Goal: Task Accomplishment & Management: Use online tool/utility

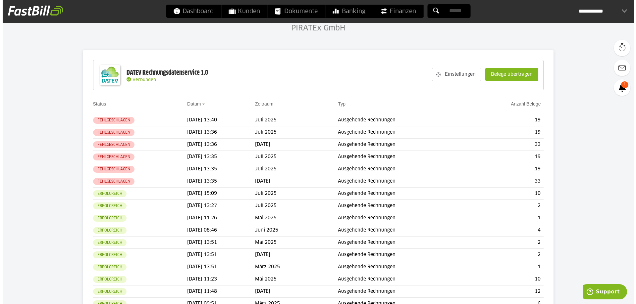
scroll to position [44, 0]
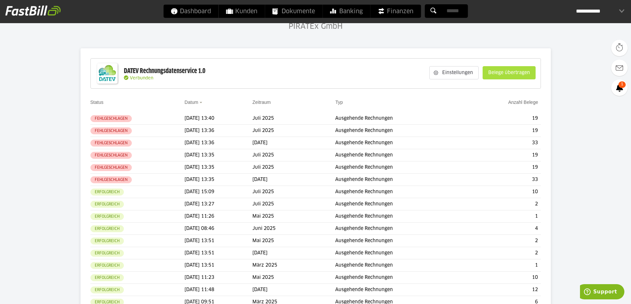
click at [507, 71] on slot "Belege übertragen" at bounding box center [509, 73] width 52 height 13
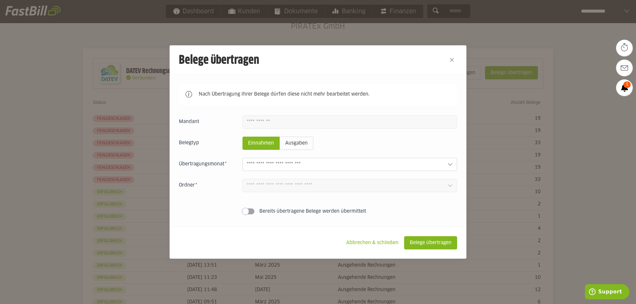
click at [290, 164] on input "text" at bounding box center [344, 164] width 195 height 7
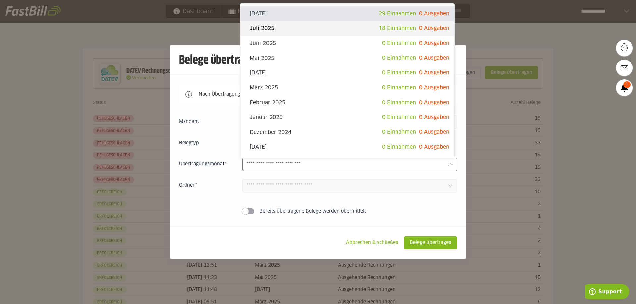
click at [274, 29] on slot "Juli 2025" at bounding box center [314, 28] width 129 height 7
type input "*********"
type input "*******"
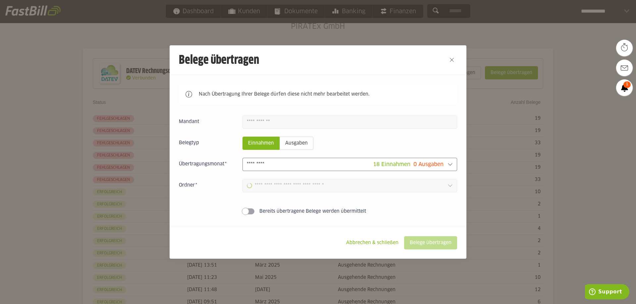
type input "**********"
click at [425, 241] on slot "Belege übertragen" at bounding box center [430, 243] width 52 height 13
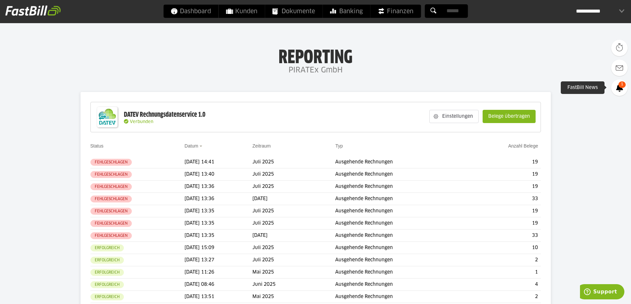
click at [625, 90] on link "1" at bounding box center [619, 88] width 17 height 17
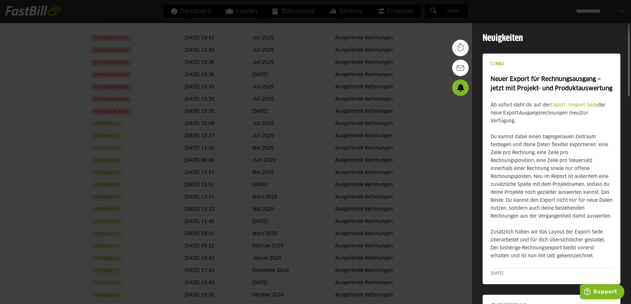
drag, startPoint x: 628, startPoint y: 115, endPoint x: 622, endPoint y: 32, distance: 82.7
click at [453, 27] on div at bounding box center [315, 152] width 631 height 304
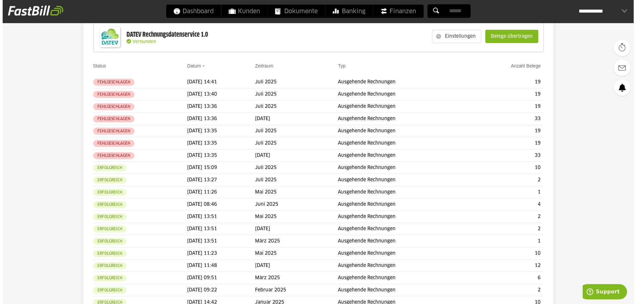
scroll to position [38, 0]
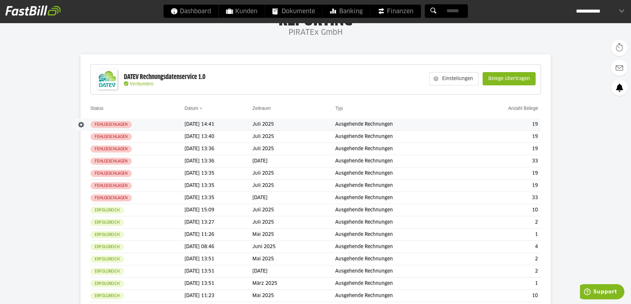
click at [110, 121] on span "Fehlgeschlagen" at bounding box center [110, 124] width 41 height 7
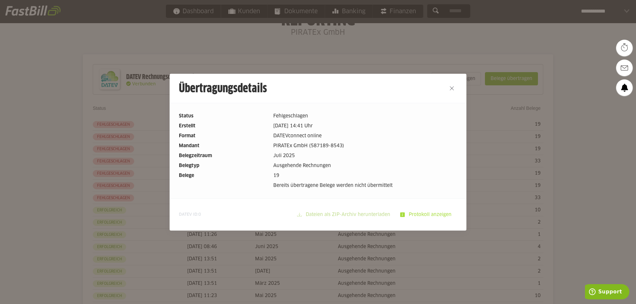
click at [432, 215] on slot "Protokoll anzeigen" at bounding box center [431, 215] width 52 height 13
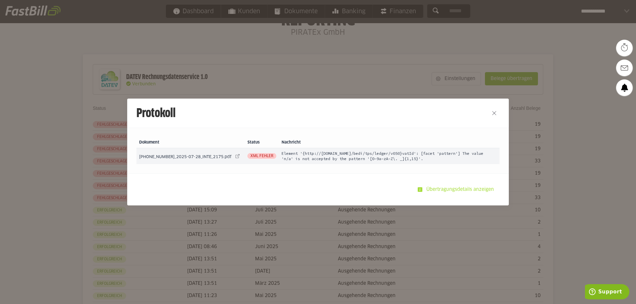
click at [453, 188] on slot "Übertragungsdetails anzeigen" at bounding box center [460, 190] width 77 height 13
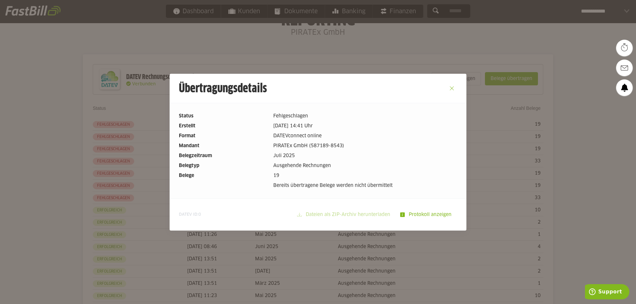
click at [451, 86] on button "Close" at bounding box center [452, 88] width 11 height 11
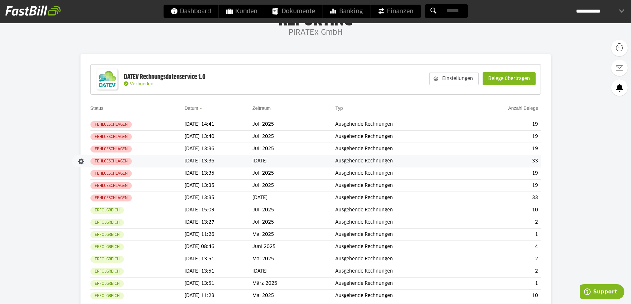
click at [0, 0] on slot "Fehlgeschlagen" at bounding box center [0, 0] width 0 height 0
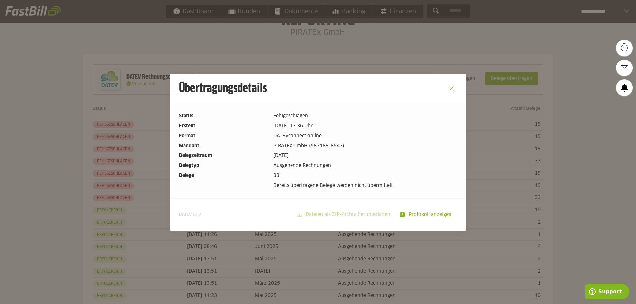
click at [451, 88] on button "Close" at bounding box center [452, 88] width 11 height 11
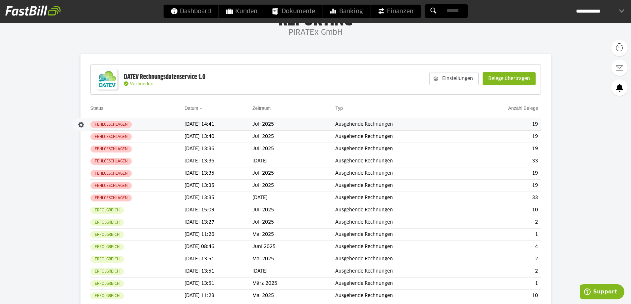
click at [520, 124] on td "19" at bounding box center [504, 125] width 74 height 12
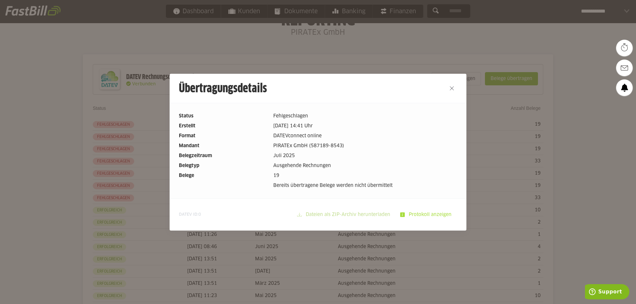
click at [440, 215] on slot "Protokoll anzeigen" at bounding box center [431, 215] width 52 height 13
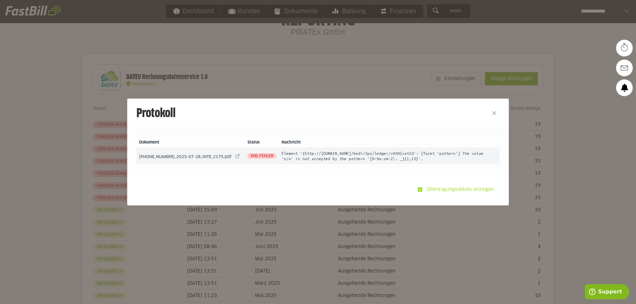
click at [448, 192] on slot "Übertragungsdetails anzeigen" at bounding box center [460, 190] width 77 height 13
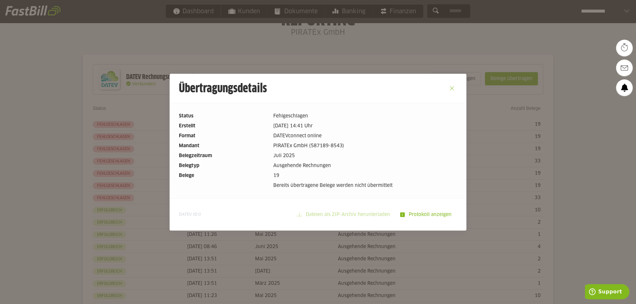
click at [450, 90] on button "Close" at bounding box center [452, 88] width 11 height 11
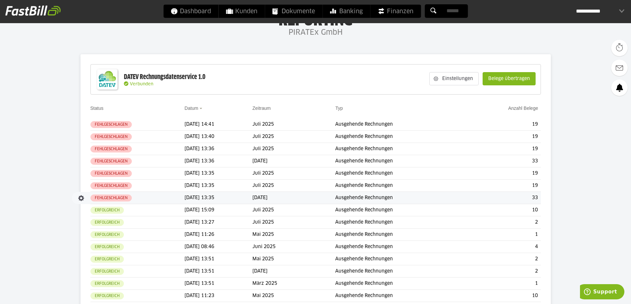
click at [252, 198] on td "[DATE] 13:35" at bounding box center [219, 198] width 68 height 12
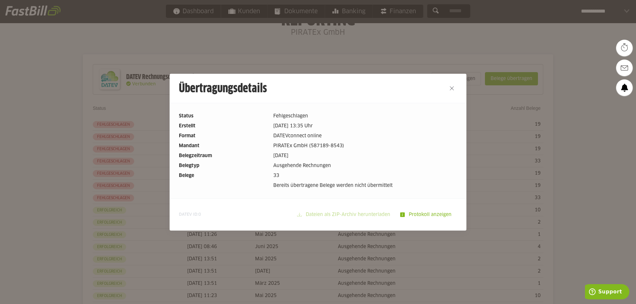
click at [419, 214] on slot "Protokoll anzeigen" at bounding box center [431, 215] width 52 height 13
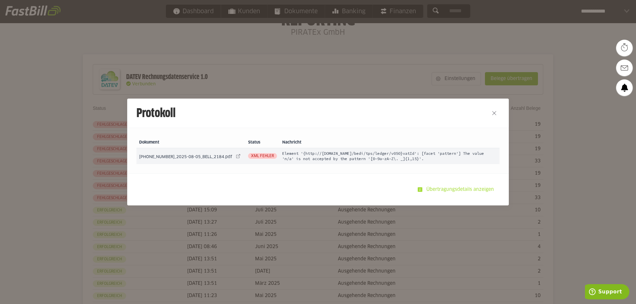
click at [446, 191] on slot "Übertragungsdetails anzeigen" at bounding box center [460, 190] width 77 height 13
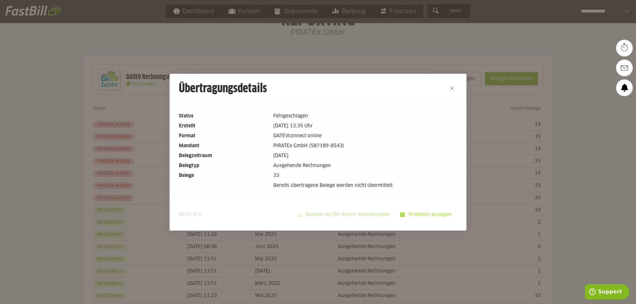
click at [425, 214] on slot "Protokoll anzeigen" at bounding box center [431, 215] width 52 height 13
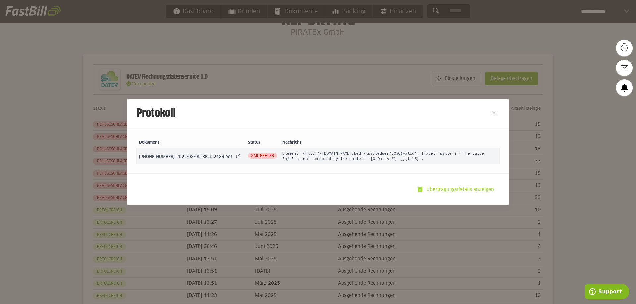
click at [450, 194] on slot "Übertragungsdetails anzeigen" at bounding box center [460, 190] width 77 height 13
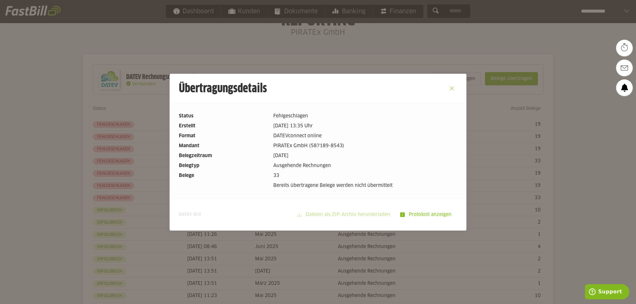
click at [448, 90] on button "Close" at bounding box center [452, 88] width 11 height 11
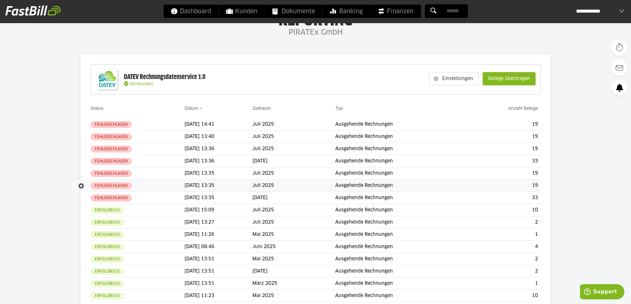
click at [187, 182] on td "[DATE] 13:35" at bounding box center [219, 186] width 68 height 12
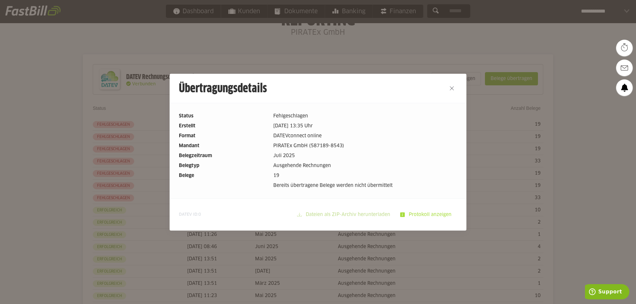
click at [421, 216] on slot "Protokoll anzeigen" at bounding box center [431, 215] width 52 height 13
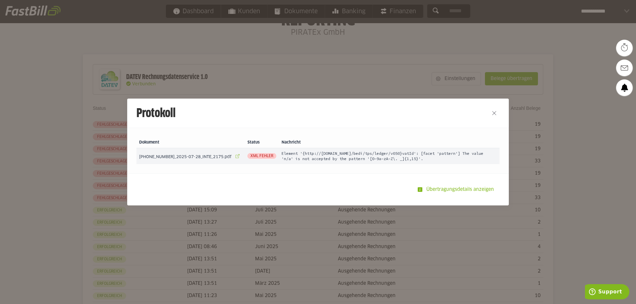
click at [233, 157] on link at bounding box center [237, 156] width 9 height 9
click at [456, 187] on slot "Übertragungsdetails anzeigen" at bounding box center [460, 190] width 77 height 13
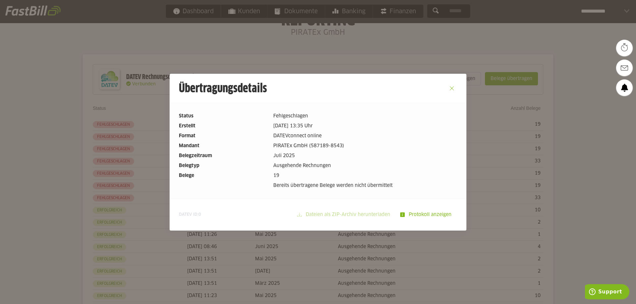
click at [452, 88] on button "Close" at bounding box center [452, 88] width 11 height 11
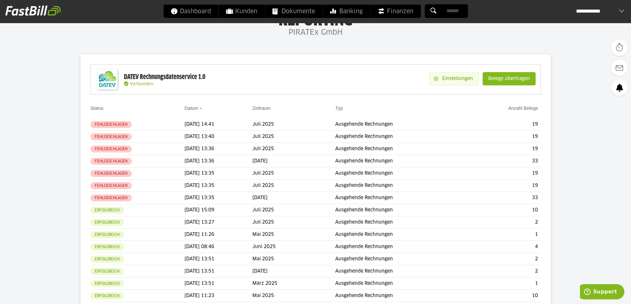
click at [466, 76] on slot "Einstellungen" at bounding box center [458, 79] width 40 height 13
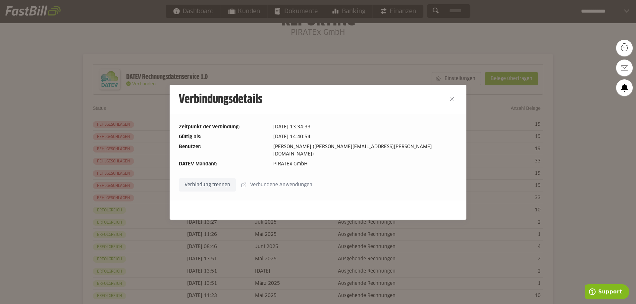
click at [209, 179] on slot "Verbindung trennen" at bounding box center [207, 185] width 56 height 13
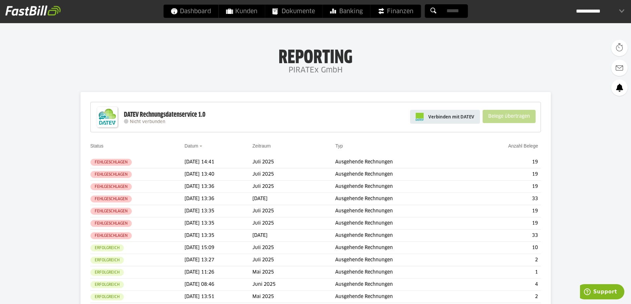
click at [452, 117] on span "Verbinden mit DATEV" at bounding box center [451, 117] width 46 height 7
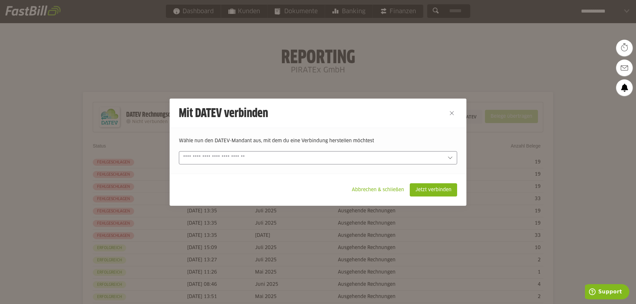
click at [287, 158] on input "text" at bounding box center [313, 157] width 260 height 7
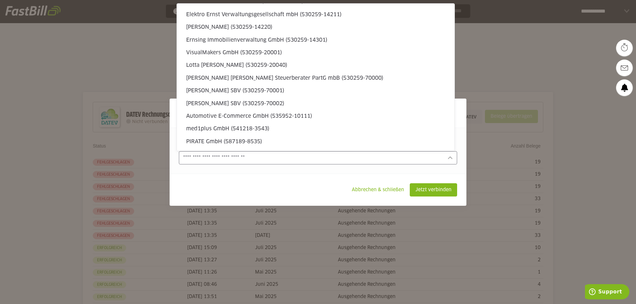
scroll to position [2808, 0]
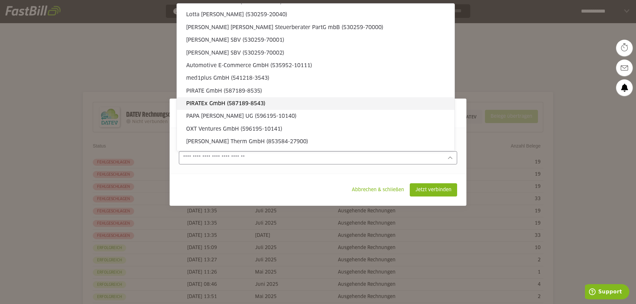
click at [226, 100] on slot "PIRATEx GmbH (587189-8543)" at bounding box center [317, 103] width 263 height 7
type input "**********"
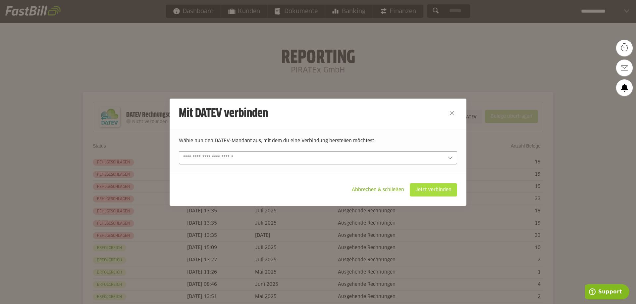
click at [422, 189] on slot "Jetzt verbinden" at bounding box center [433, 190] width 47 height 13
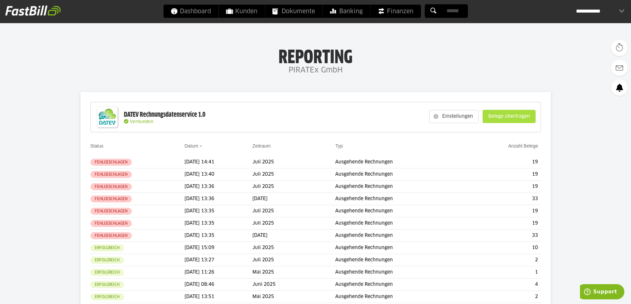
click at [495, 117] on slot "Belege übertragen" at bounding box center [509, 116] width 52 height 13
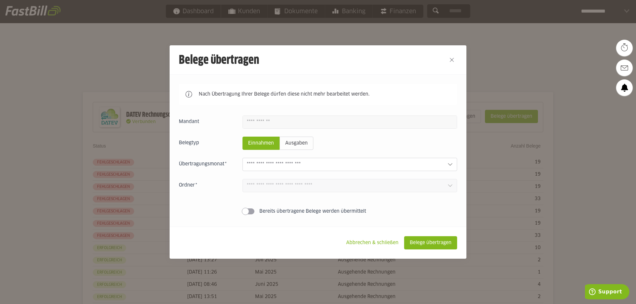
click at [303, 168] on input "text" at bounding box center [344, 164] width 195 height 7
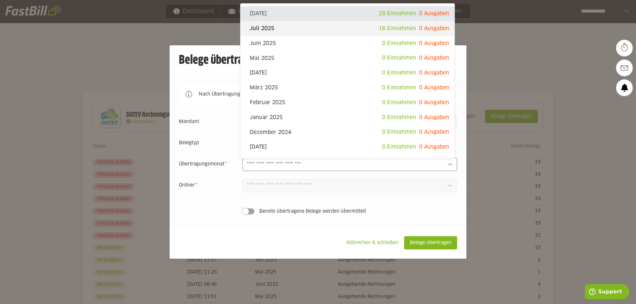
click at [379, 29] on span "18 Einnahmen" at bounding box center [397, 28] width 37 height 5
type input "*********"
type input "*******"
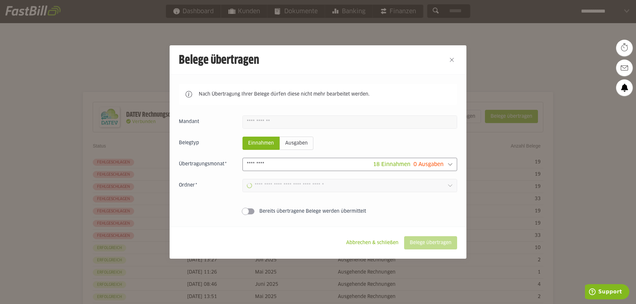
type input "**********"
click at [247, 213] on span at bounding box center [248, 212] width 12 height 6
click at [422, 240] on slot "Belege übertragen" at bounding box center [430, 243] width 52 height 13
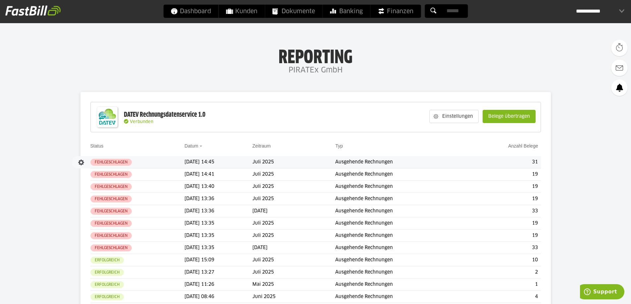
click at [386, 161] on td "Ausgehende Rechnungen" at bounding box center [400, 162] width 131 height 12
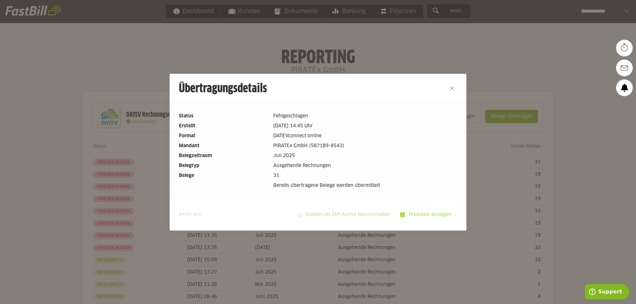
click at [421, 211] on slot "Protokoll anzeigen" at bounding box center [431, 215] width 52 height 13
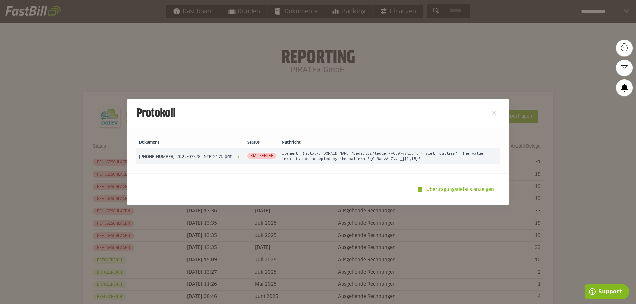
click at [233, 155] on link at bounding box center [237, 156] width 9 height 9
click at [493, 114] on button "Close" at bounding box center [494, 113] width 11 height 11
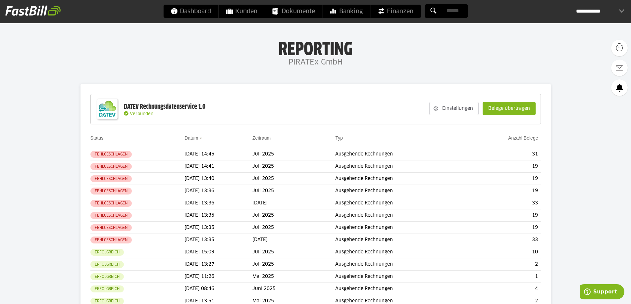
scroll to position [10, 0]
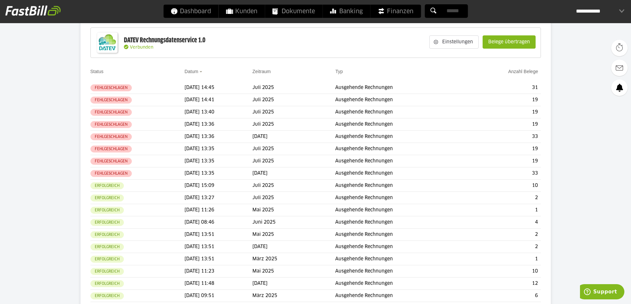
scroll to position [48, 0]
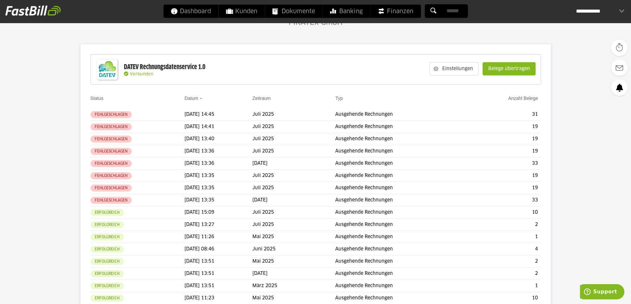
click at [461, 62] on div "Einstellungen Belege übertragen" at bounding box center [482, 68] width 113 height 25
click at [460, 69] on slot "Einstellungen" at bounding box center [458, 69] width 40 height 13
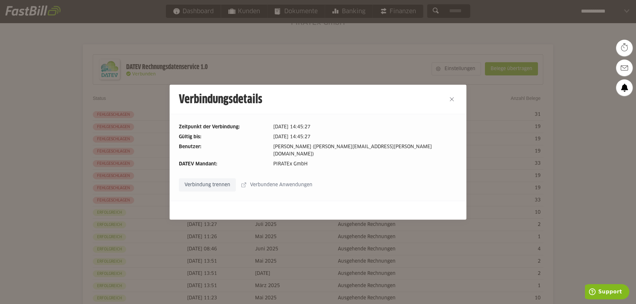
click at [275, 180] on slot "Verbundene Anwendungen" at bounding box center [282, 185] width 72 height 13
click at [449, 103] on button "Close" at bounding box center [452, 99] width 11 height 11
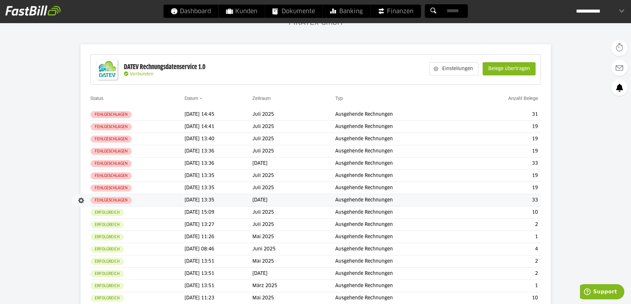
click at [437, 203] on td "Ausgehende Rechnungen" at bounding box center [400, 200] width 131 height 12
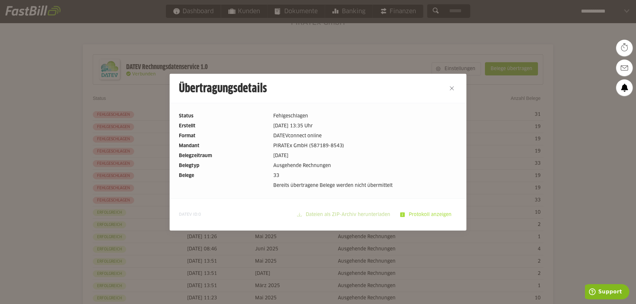
click at [429, 216] on slot "Protokoll anzeigen" at bounding box center [431, 215] width 52 height 13
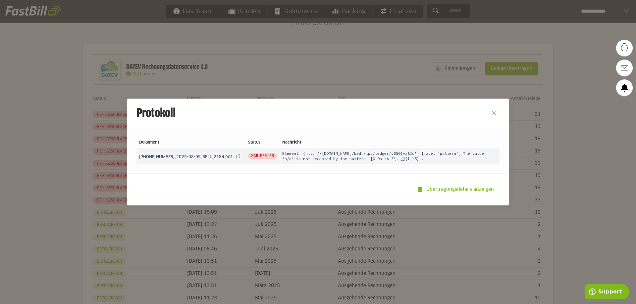
click at [256, 157] on span "XML Fehler" at bounding box center [262, 156] width 29 height 6
click at [217, 158] on span "[PHONE_NUMBER]_2025-08-05_BELL_2184.pdf" at bounding box center [185, 157] width 93 height 4
click at [223, 156] on td "2025-08-2670_2025-08-05_BELL_2184.pdf 2025-08-2670_2025-08-05_BELL_2184.pdf" at bounding box center [190, 156] width 109 height 16
click at [234, 156] on link at bounding box center [238, 156] width 9 height 9
click at [490, 112] on button "Close" at bounding box center [494, 113] width 11 height 11
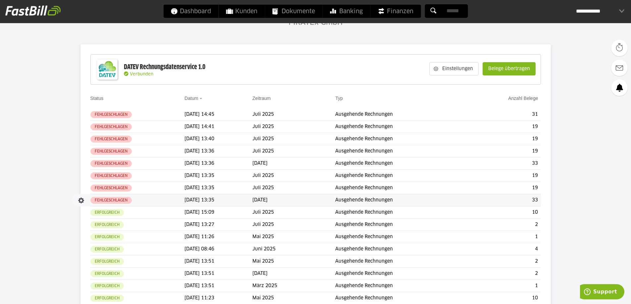
click at [128, 203] on span "Fehlgeschlagen" at bounding box center [110, 200] width 41 height 7
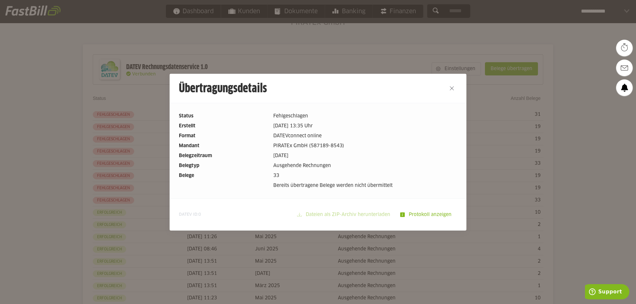
click at [449, 84] on button "Close" at bounding box center [452, 88] width 11 height 11
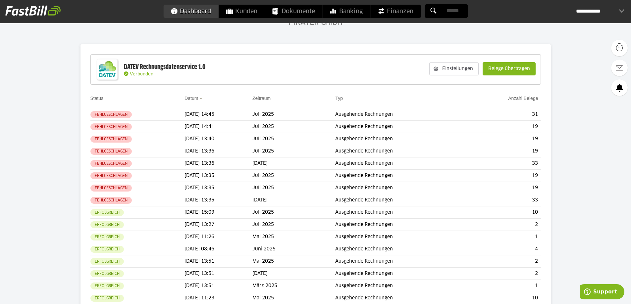
click at [192, 12] on span "Dashboard" at bounding box center [191, 11] width 40 height 13
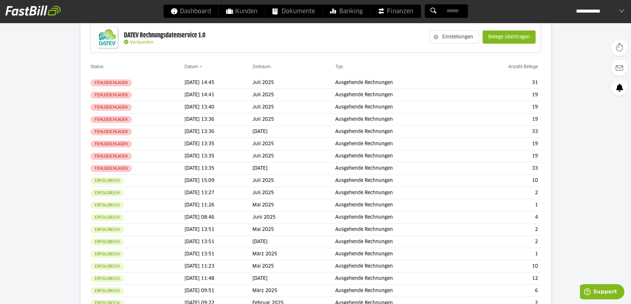
scroll to position [106, 0]
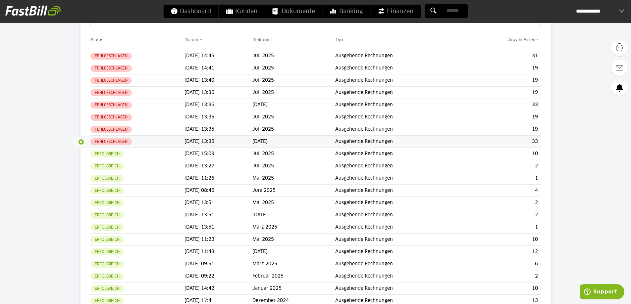
click at [80, 139] on button "button" at bounding box center [81, 141] width 11 height 11
click at [86, 158] on slot "Protokoll" at bounding box center [95, 155] width 23 height 7
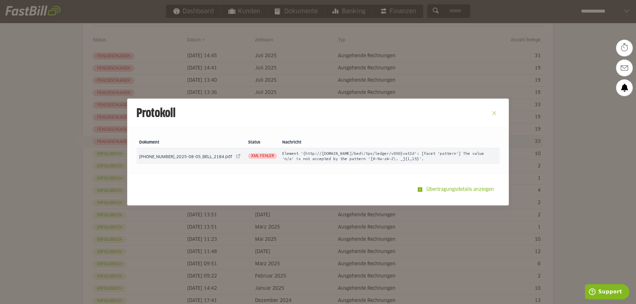
click at [489, 113] on button "Close" at bounding box center [494, 113] width 11 height 11
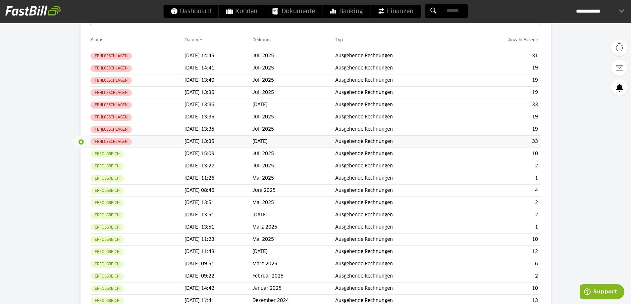
click at [84, 141] on button "button" at bounding box center [81, 141] width 11 height 11
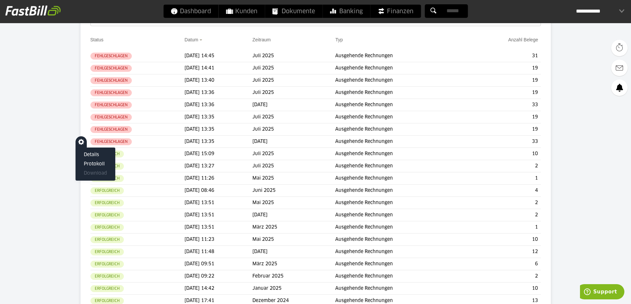
click at [90, 158] on slot "Protokoll" at bounding box center [95, 155] width 23 height 7
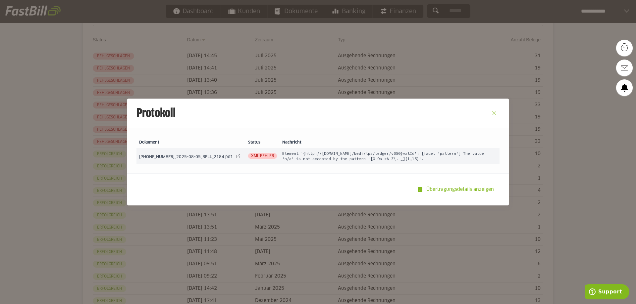
click at [490, 113] on button "Close" at bounding box center [494, 113] width 11 height 11
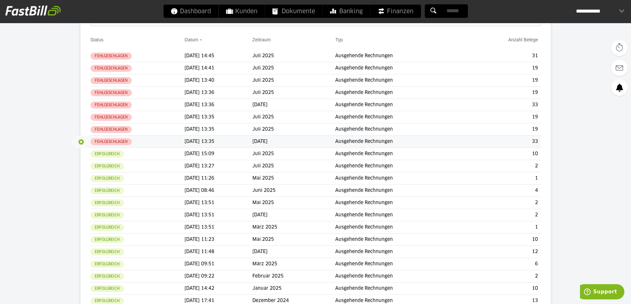
click at [86, 141] on button "button" at bounding box center [81, 141] width 11 height 11
click at [91, 154] on slot "Details" at bounding box center [95, 155] width 23 height 7
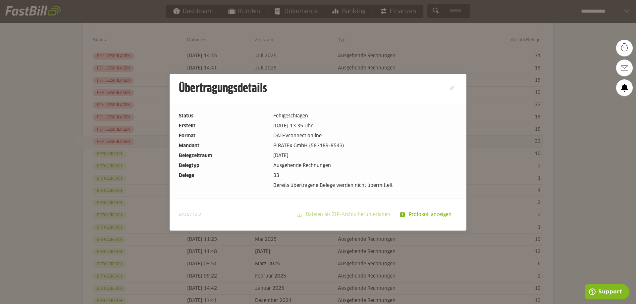
click at [450, 89] on button "Close" at bounding box center [452, 88] width 11 height 11
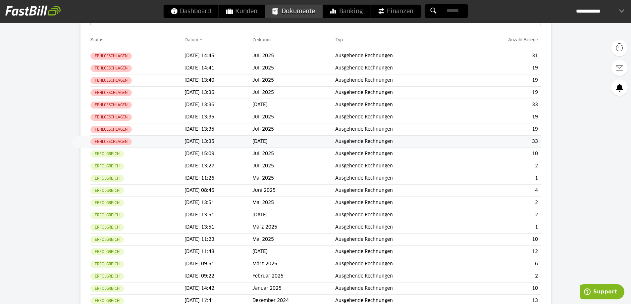
click at [301, 11] on span "Dokumente" at bounding box center [293, 11] width 43 height 13
